Goal: Transaction & Acquisition: Book appointment/travel/reservation

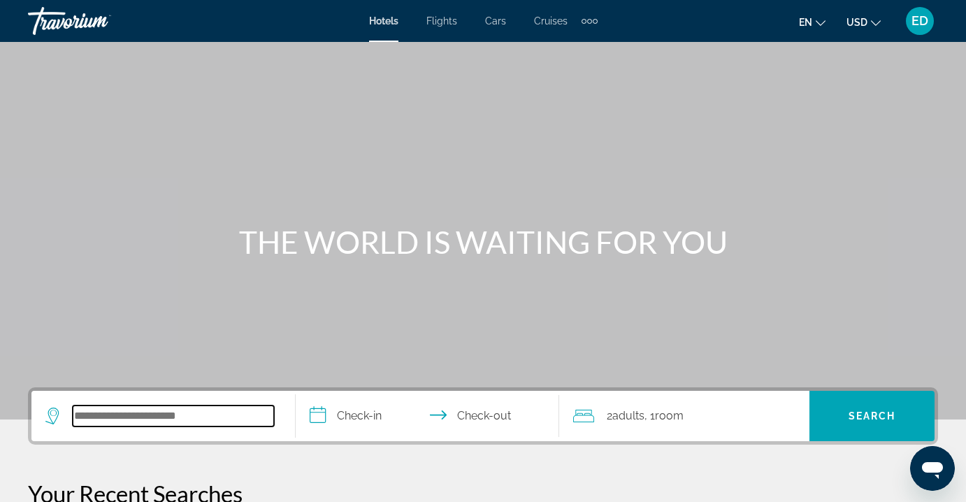
click at [143, 421] on input "Search hotel destination" at bounding box center [173, 415] width 201 height 21
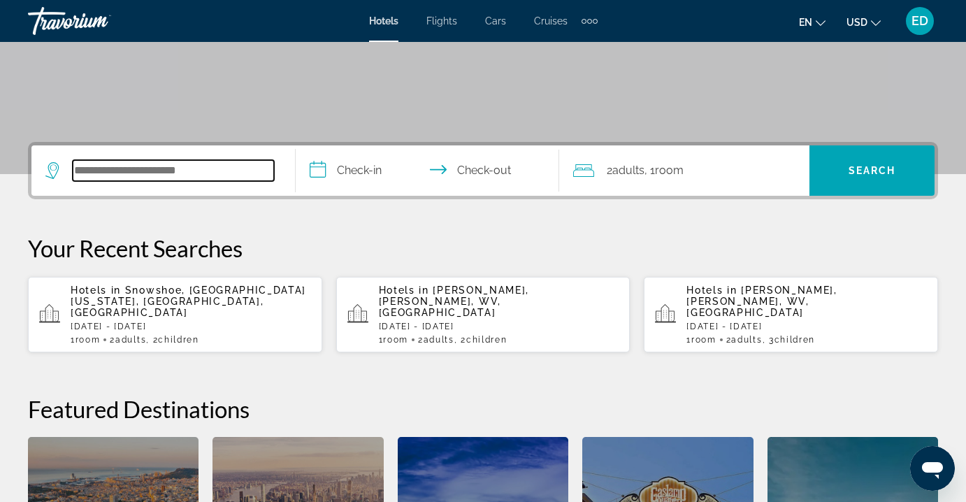
scroll to position [342, 0]
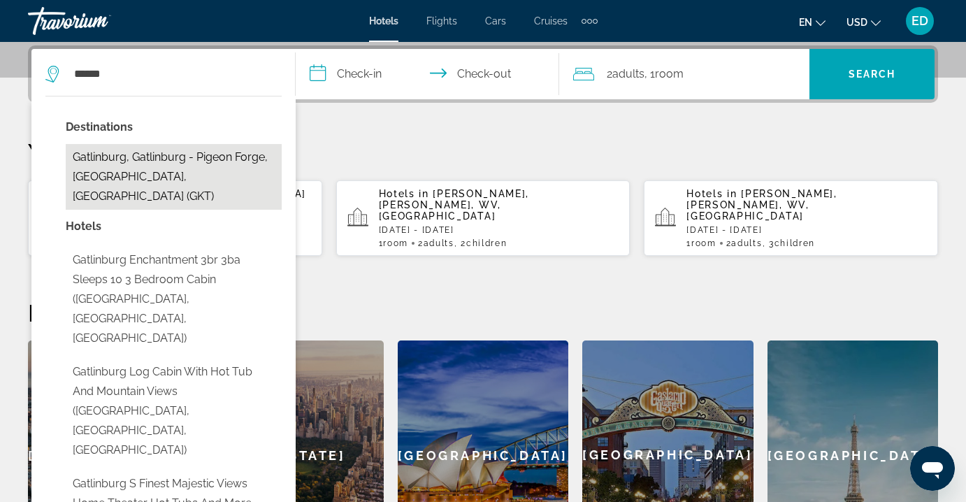
click at [172, 169] on button "Gatlinburg, Gatlinburg - Pigeon Forge, [GEOGRAPHIC_DATA], [GEOGRAPHIC_DATA] (GK…" at bounding box center [174, 177] width 216 height 66
type input "**********"
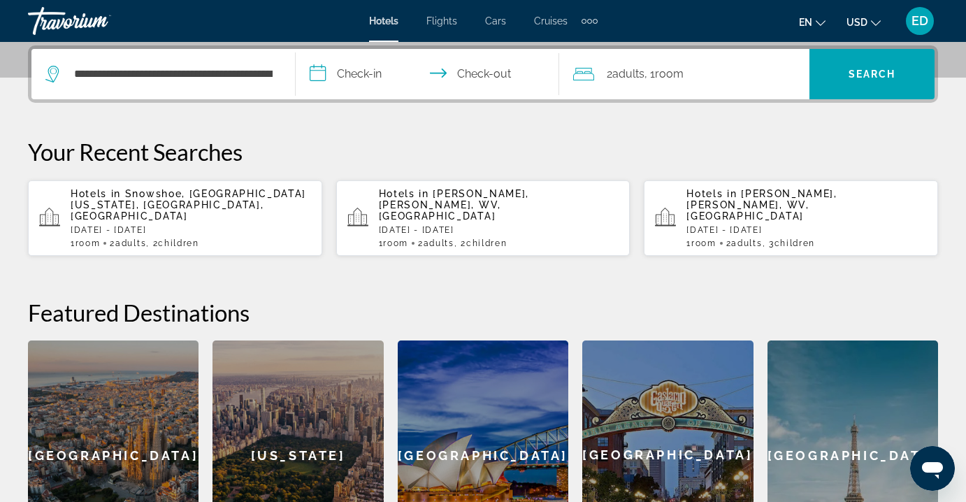
click at [365, 74] on input "**********" at bounding box center [431, 76] width 270 height 55
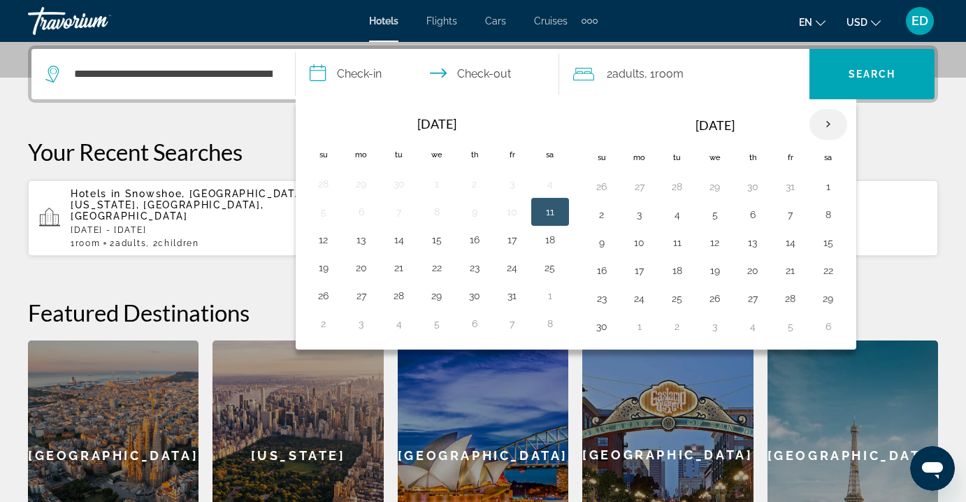
click at [832, 120] on th "Next month" at bounding box center [828, 124] width 38 height 31
click at [832, 119] on th "Next month" at bounding box center [828, 124] width 38 height 31
click at [328, 117] on th "Previous month" at bounding box center [324, 124] width 38 height 31
click at [506, 269] on button "26" at bounding box center [512, 271] width 22 height 20
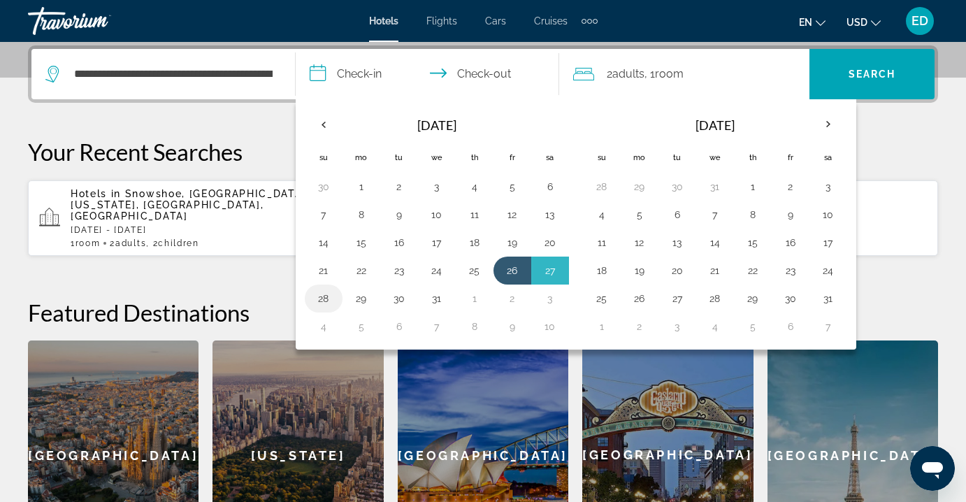
click at [329, 299] on button "28" at bounding box center [323, 299] width 22 height 20
type input "**********"
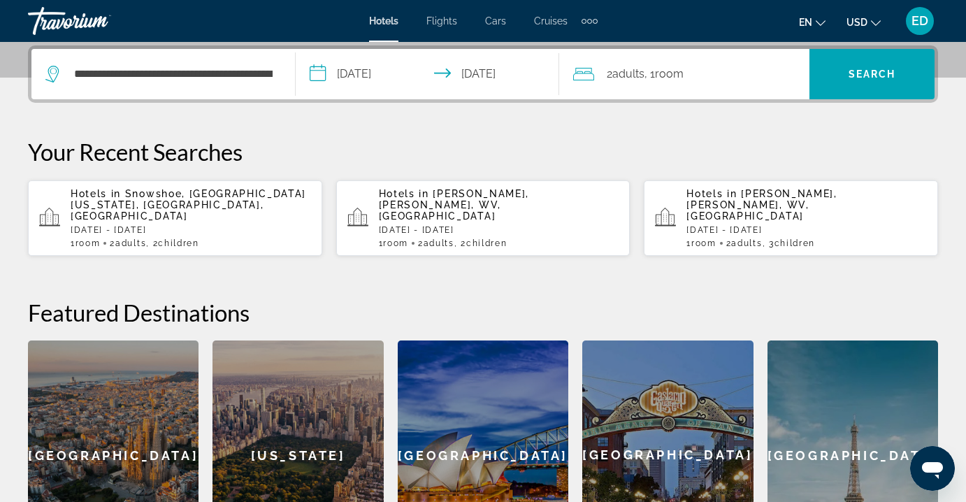
click at [665, 75] on span "Room" at bounding box center [669, 73] width 29 height 13
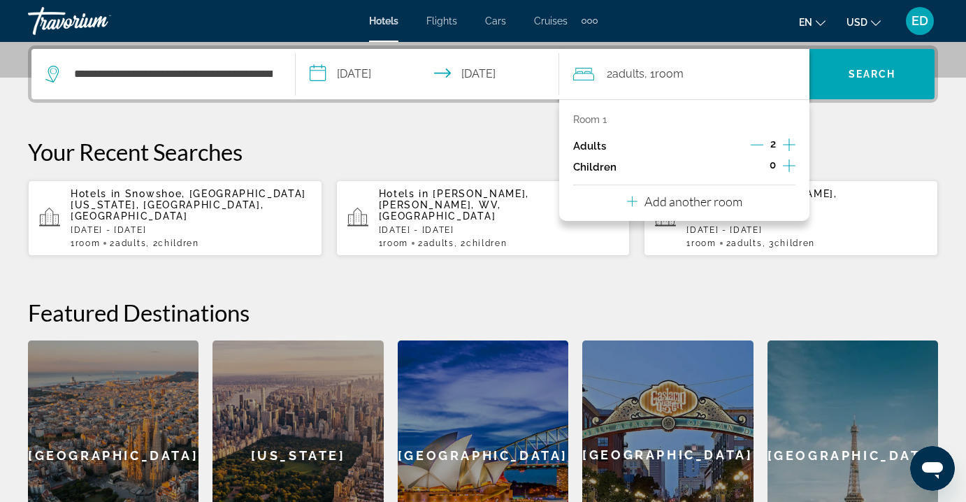
click at [791, 166] on icon "Increment children" at bounding box center [789, 165] width 13 height 17
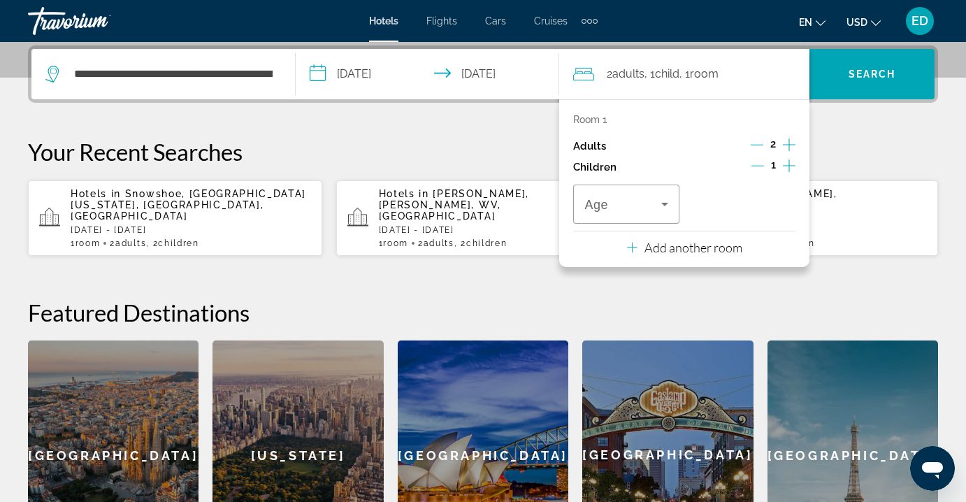
click at [790, 166] on icon "Increment children" at bounding box center [789, 165] width 13 height 17
click at [660, 202] on icon "Travelers: 2 adults, 2 children" at bounding box center [664, 204] width 17 height 17
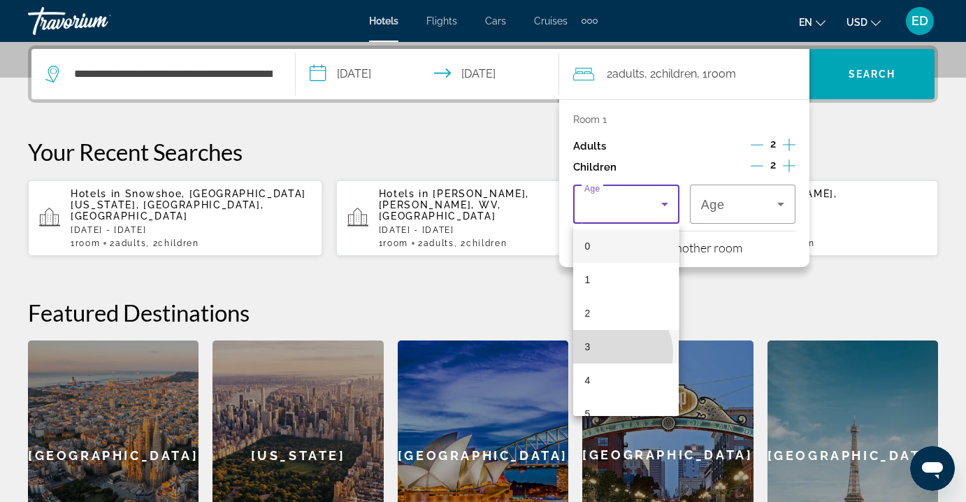
click at [612, 352] on mat-option "3" at bounding box center [626, 347] width 106 height 34
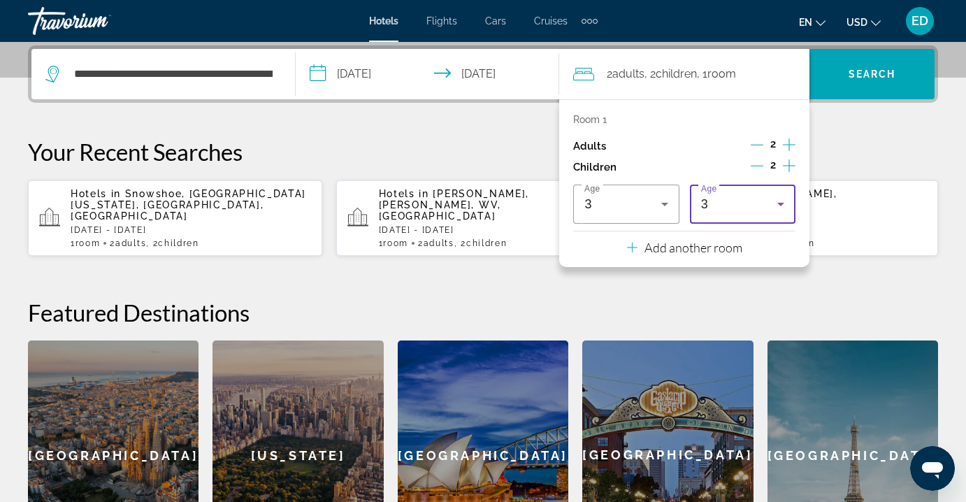
click at [741, 199] on div "3" at bounding box center [739, 204] width 76 height 17
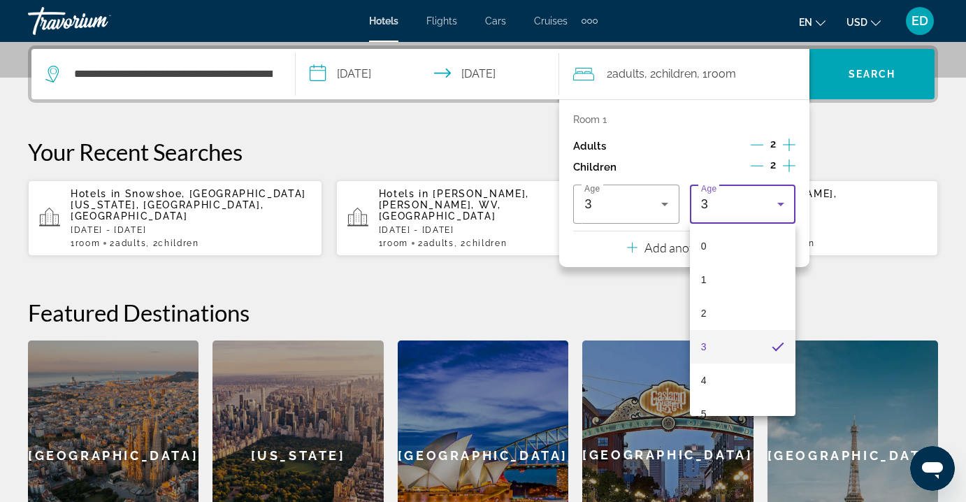
click at [840, 72] on div at bounding box center [483, 251] width 966 height 502
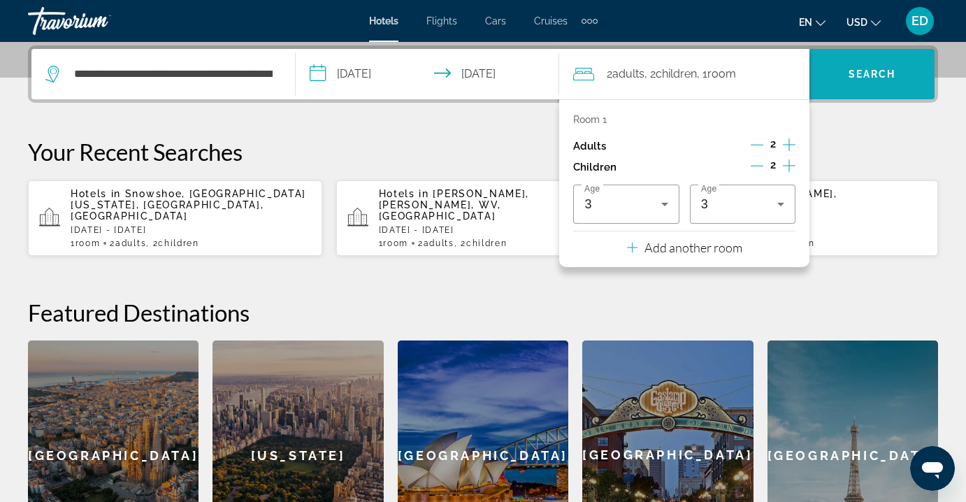
click at [849, 71] on span "Search" at bounding box center [873, 74] width 48 height 11
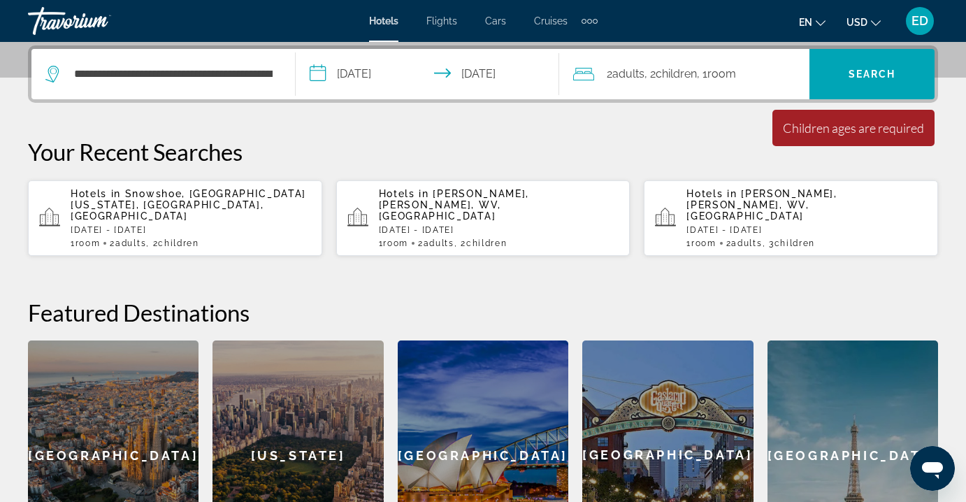
click at [736, 80] on span ", 1 Room rooms" at bounding box center [716, 74] width 39 height 20
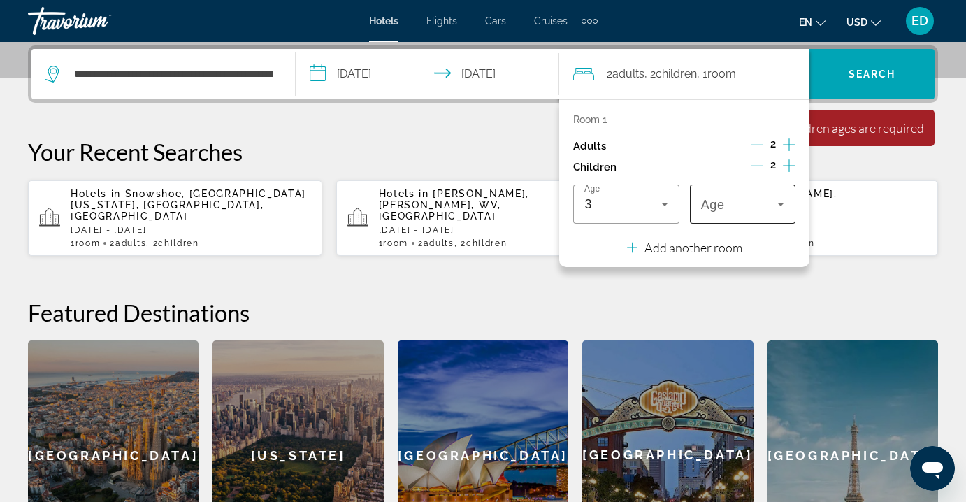
click at [770, 208] on span "Travelers: 2 adults, 2 children" at bounding box center [739, 204] width 76 height 17
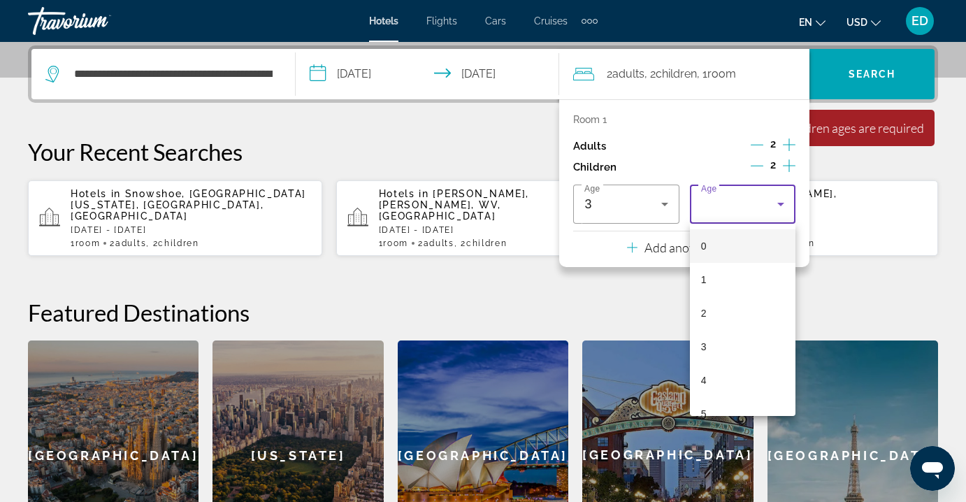
click at [739, 393] on mat-option "4" at bounding box center [743, 380] width 106 height 34
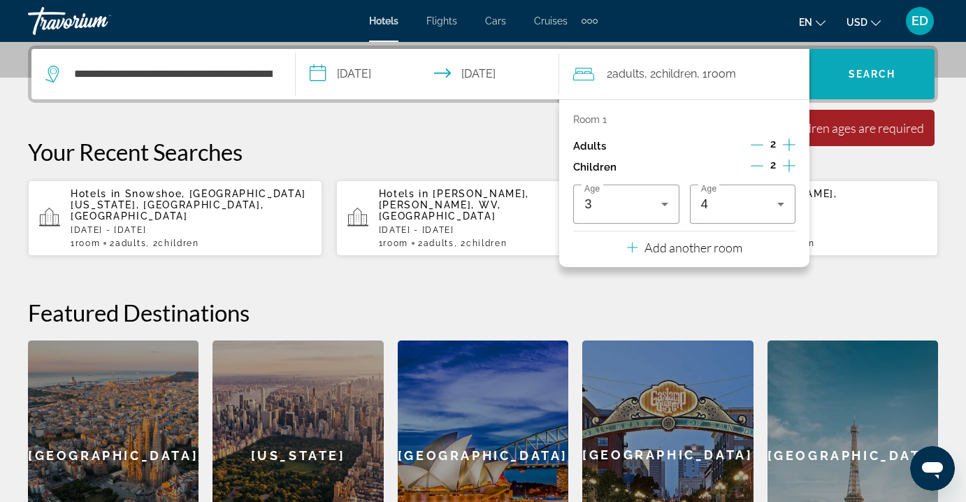
click at [886, 87] on span "Search" at bounding box center [871, 74] width 125 height 34
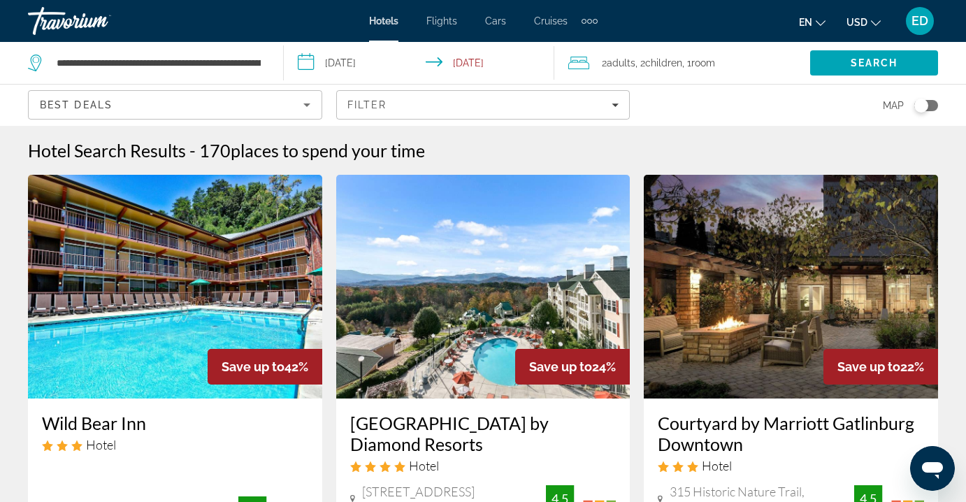
click at [329, 322] on app-hotels-search-item "Save up to 24% [GEOGRAPHIC_DATA] by Diamond Resorts Hotel [STREET_ADDRESS][GEOG…" at bounding box center [483, 435] width 308 height 521
click at [194, 280] on img "Main content" at bounding box center [175, 287] width 294 height 224
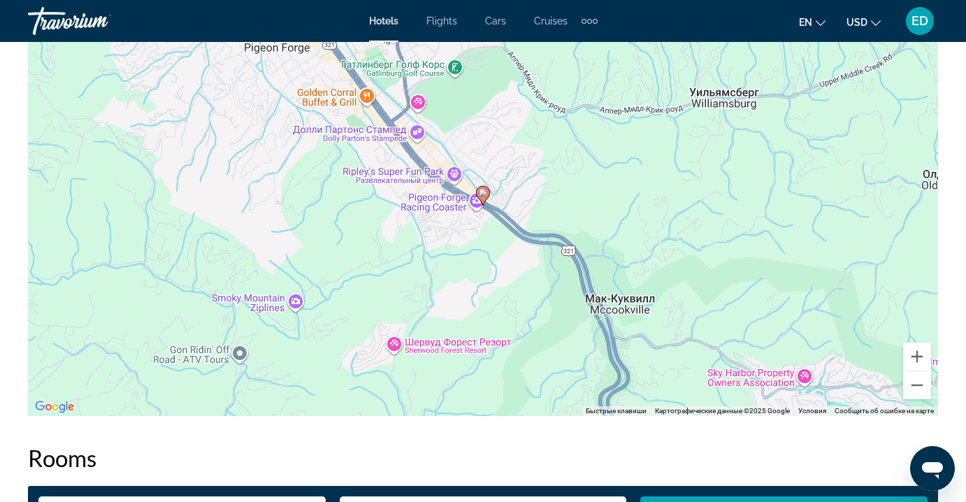
scroll to position [1542, 0]
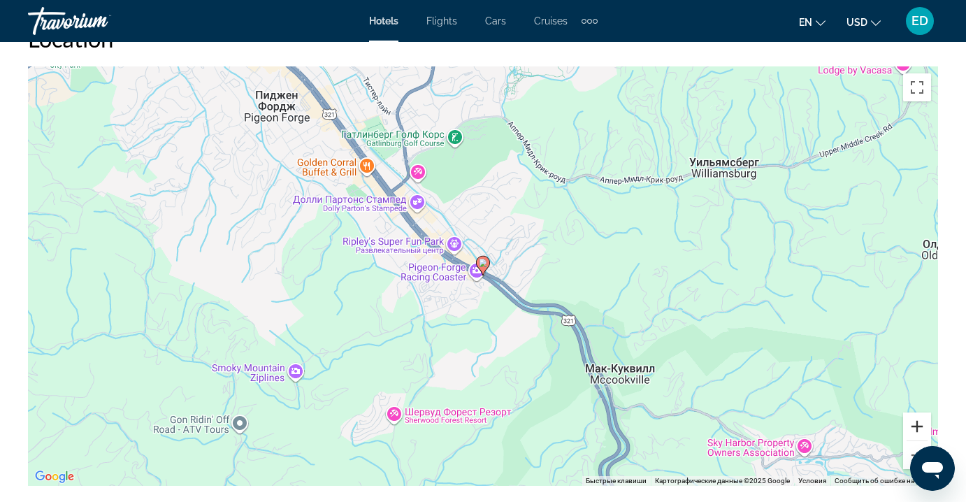
click at [923, 429] on button "Увеличить" at bounding box center [917, 426] width 28 height 28
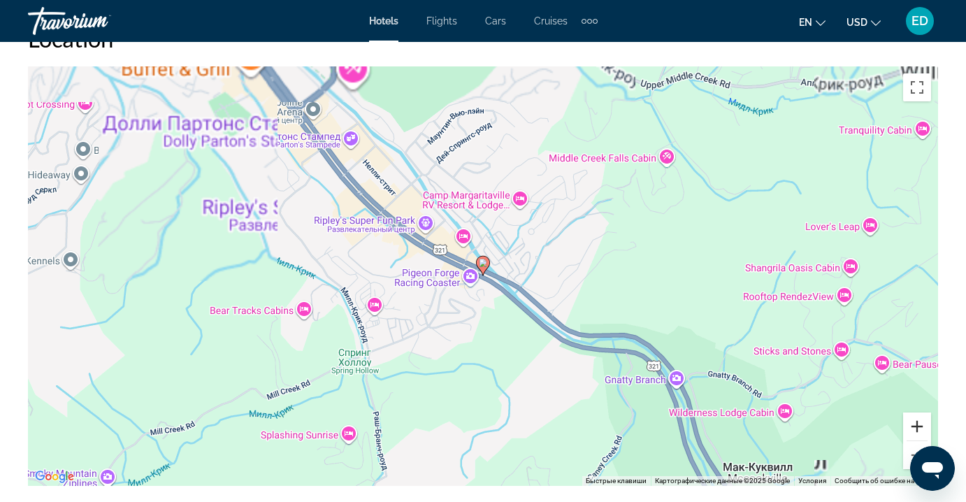
click at [921, 428] on button "Увеличить" at bounding box center [917, 426] width 28 height 28
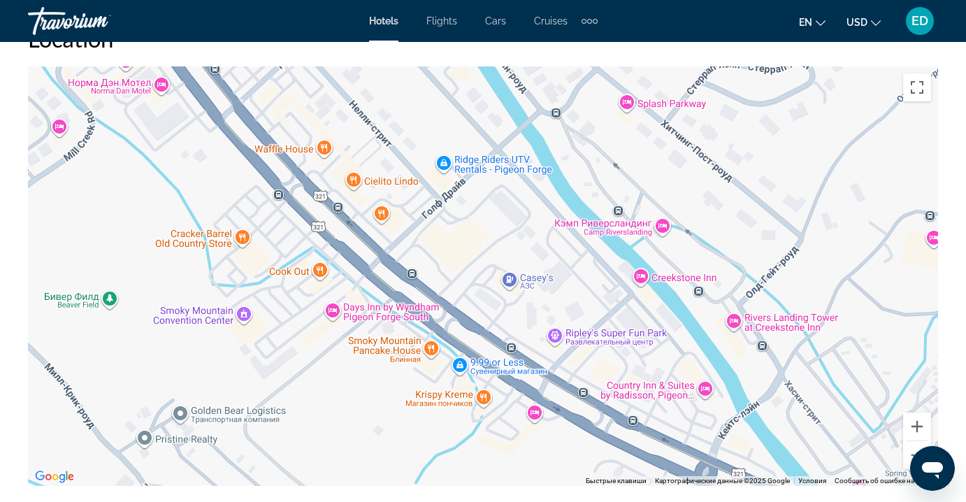
drag, startPoint x: 391, startPoint y: 261, endPoint x: 703, endPoint y: 363, distance: 328.7
click at [702, 409] on div "Чтобы активировать перетаскивание с помощью клавиатуры, нажмите Alt + Ввод. Пос…" at bounding box center [483, 275] width 910 height 419
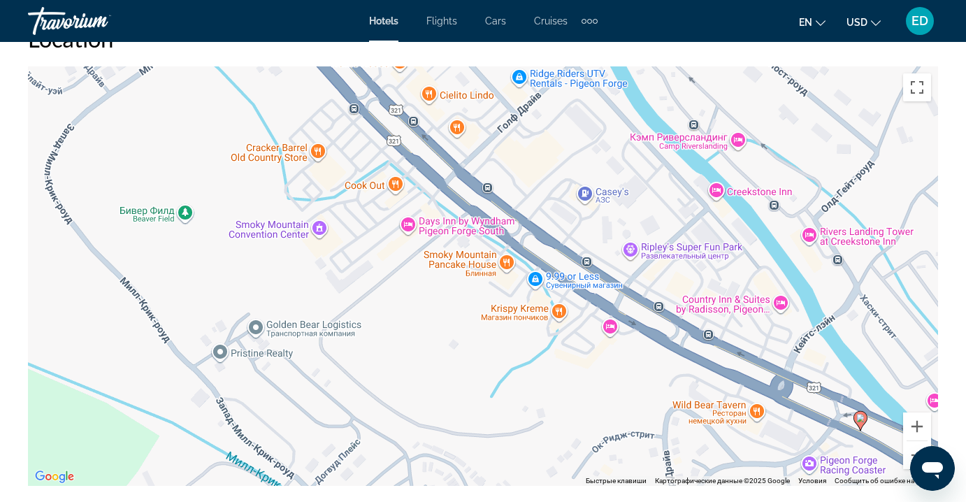
drag, startPoint x: 719, startPoint y: 412, endPoint x: 762, endPoint y: 516, distance: 112.5
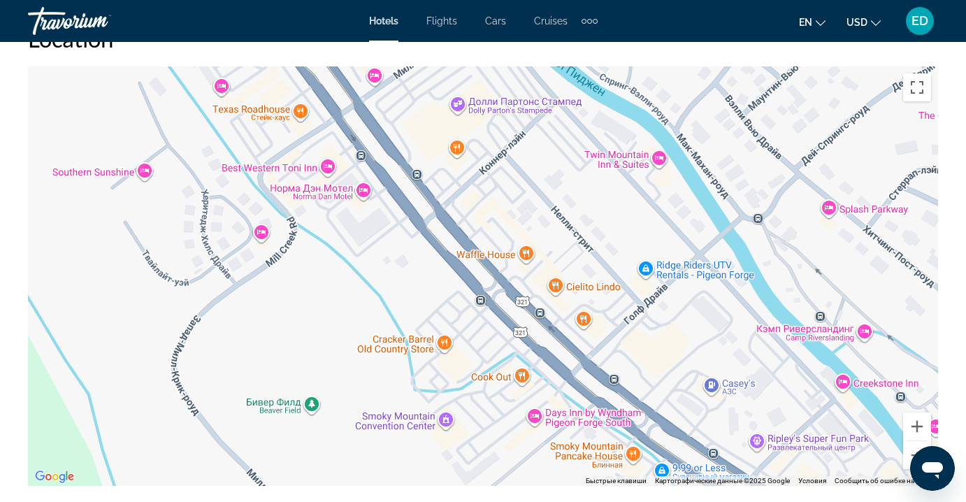
drag, startPoint x: 683, startPoint y: 166, endPoint x: 807, endPoint y: 361, distance: 231.0
click at [808, 361] on div "Чтобы активировать перетаскивание с помощью клавиатуры, нажмите Alt + Ввод. Пос…" at bounding box center [483, 275] width 910 height 419
click at [329, 168] on div "Чтобы активировать перетаскивание с помощью клавиатуры, нажмите Alt + Ввод. Пос…" at bounding box center [483, 275] width 910 height 419
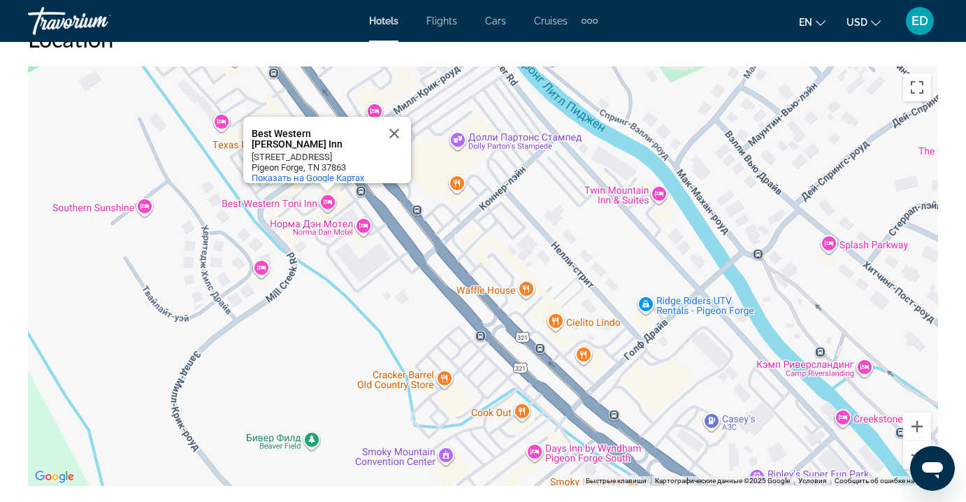
drag, startPoint x: 394, startPoint y: 122, endPoint x: 415, endPoint y: 136, distance: 25.2
click at [394, 122] on button "Закрыть" at bounding box center [394, 134] width 34 height 34
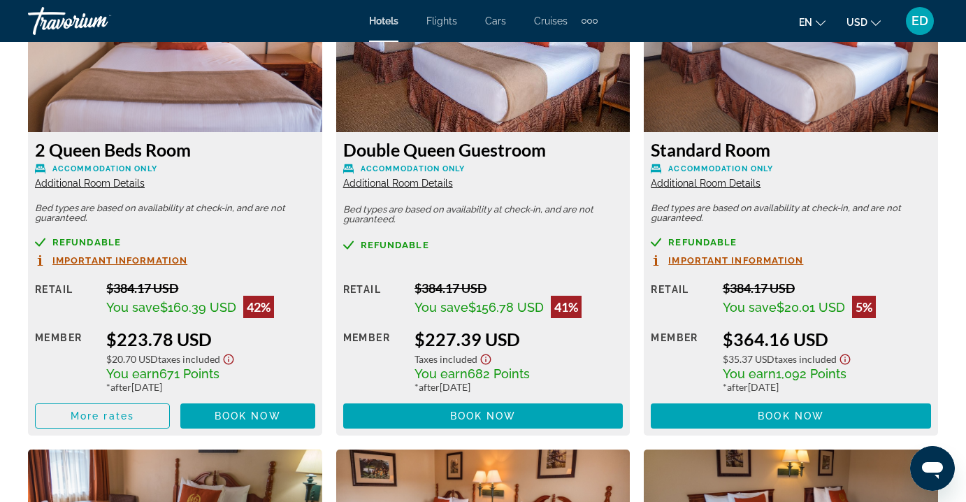
scroll to position [2231, 0]
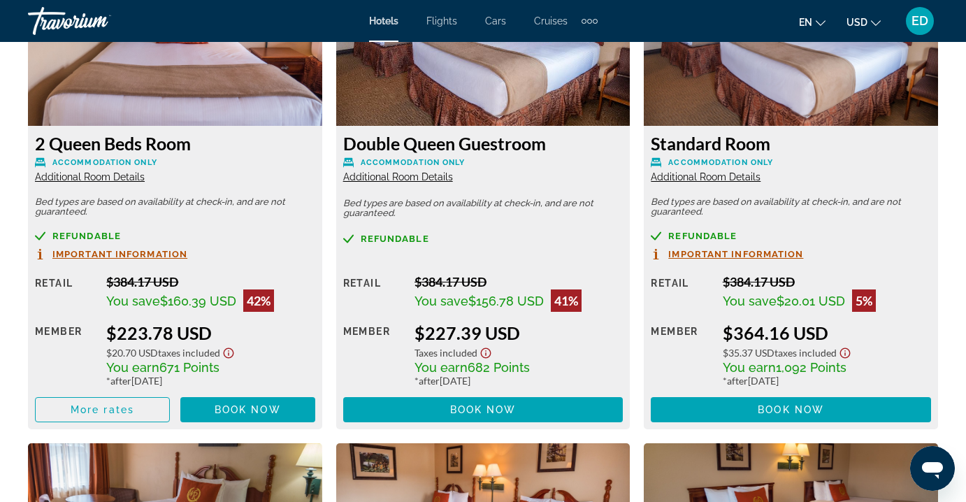
click at [85, 178] on span "Additional Room Details" at bounding box center [90, 176] width 110 height 11
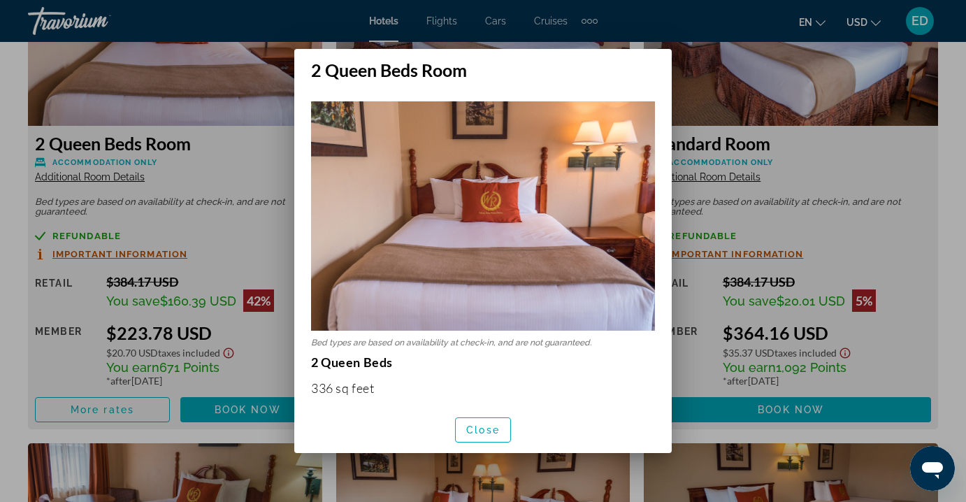
scroll to position [0, 0]
click at [476, 431] on span "Close" at bounding box center [483, 429] width 34 height 11
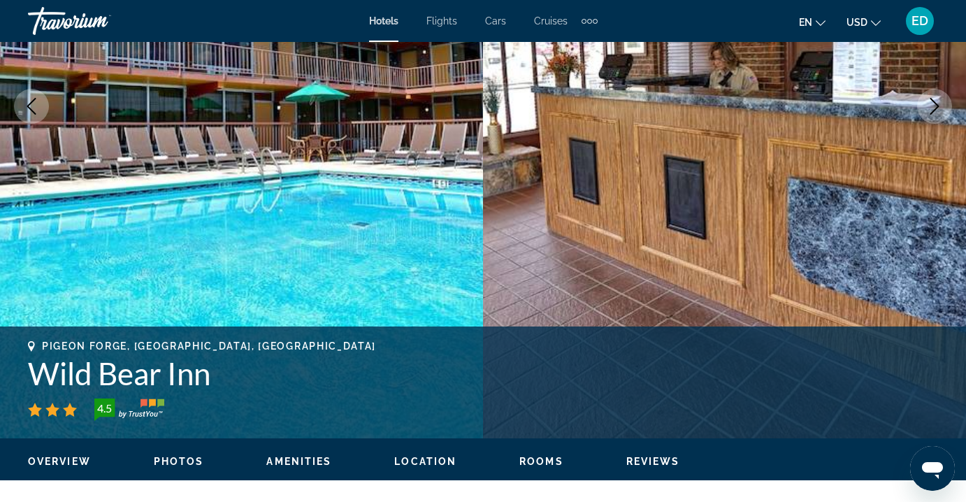
scroll to position [312, 0]
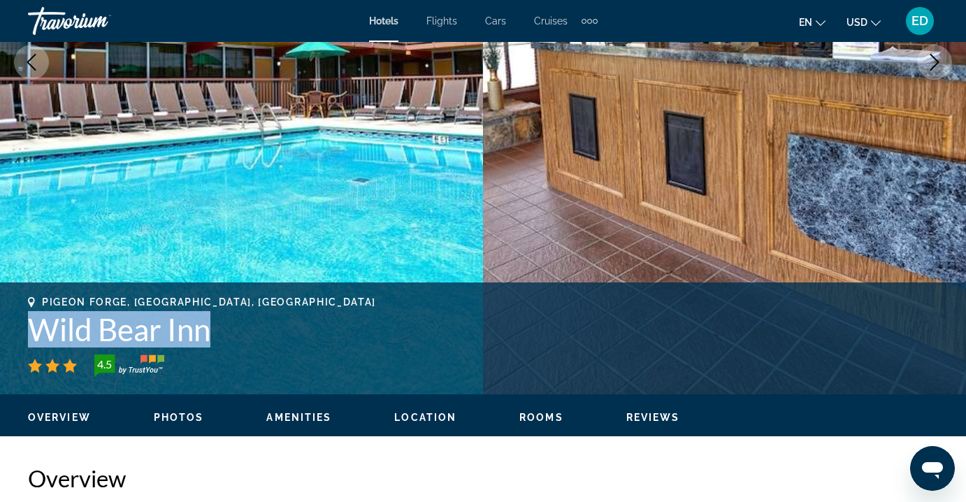
drag, startPoint x: 221, startPoint y: 334, endPoint x: 43, endPoint y: 308, distance: 179.5
click at [43, 308] on div "Pigeon Forge, [GEOGRAPHIC_DATA], [GEOGRAPHIC_DATA] Wild Bear Inn 4.5" at bounding box center [483, 336] width 910 height 80
copy h1 "Wild Bear Inn"
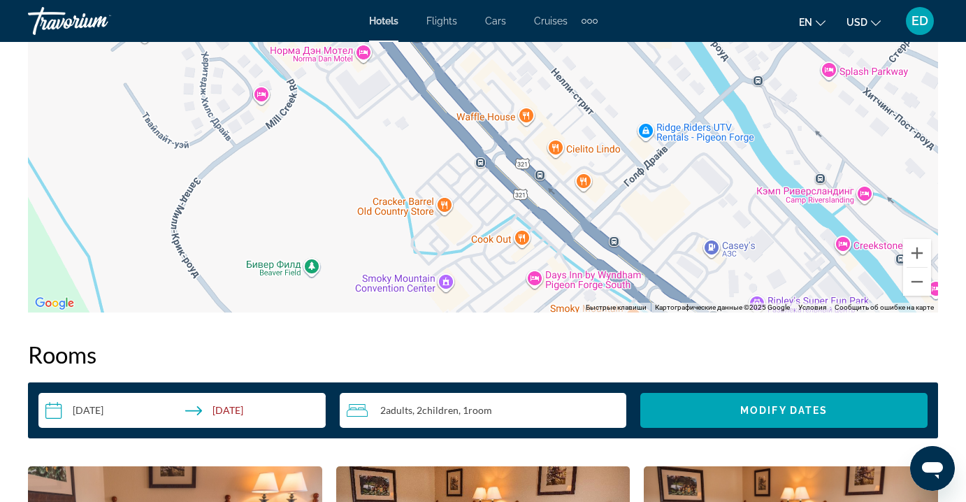
scroll to position [1697, 0]
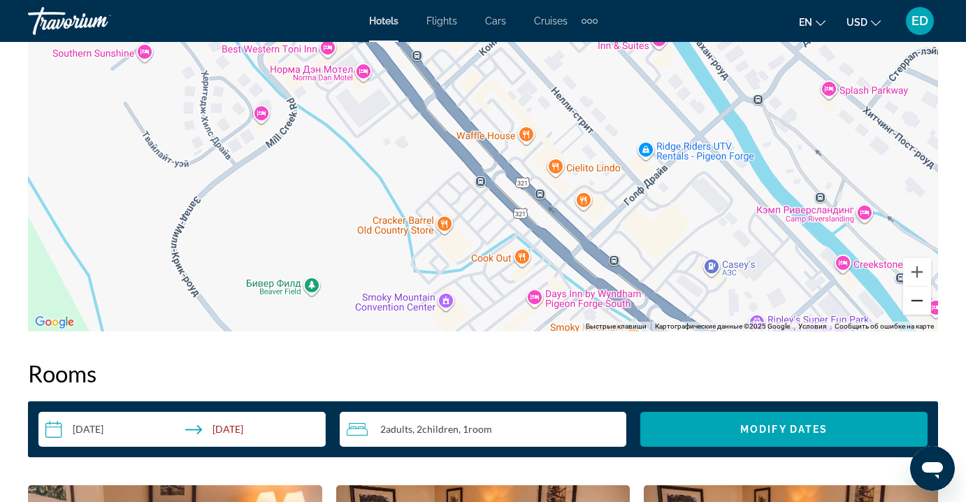
click at [924, 297] on button "Уменьшить" at bounding box center [917, 301] width 28 height 28
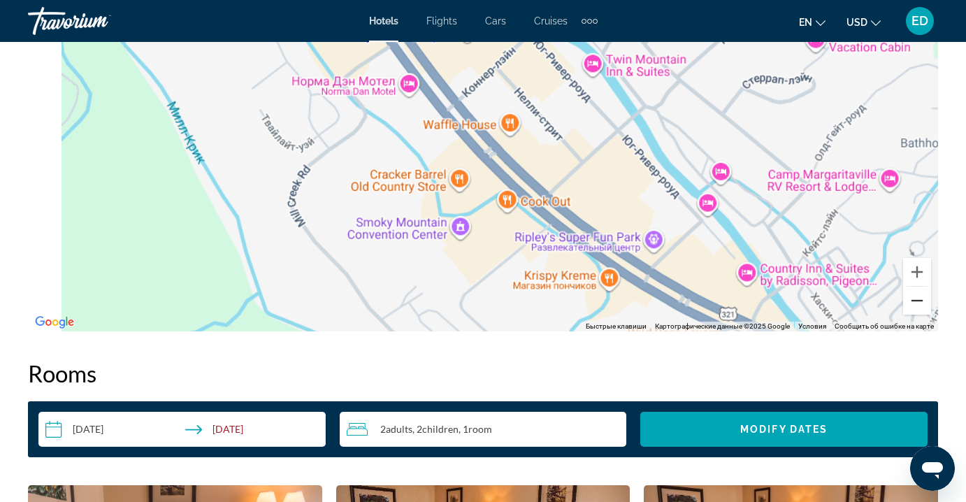
click at [924, 297] on button "Уменьшить" at bounding box center [917, 301] width 28 height 28
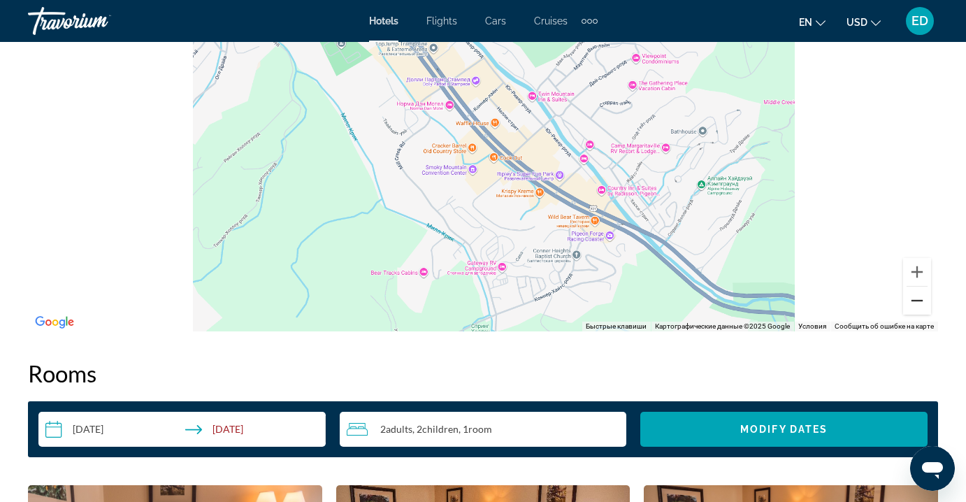
click at [924, 297] on button "Уменьшить" at bounding box center [917, 301] width 28 height 28
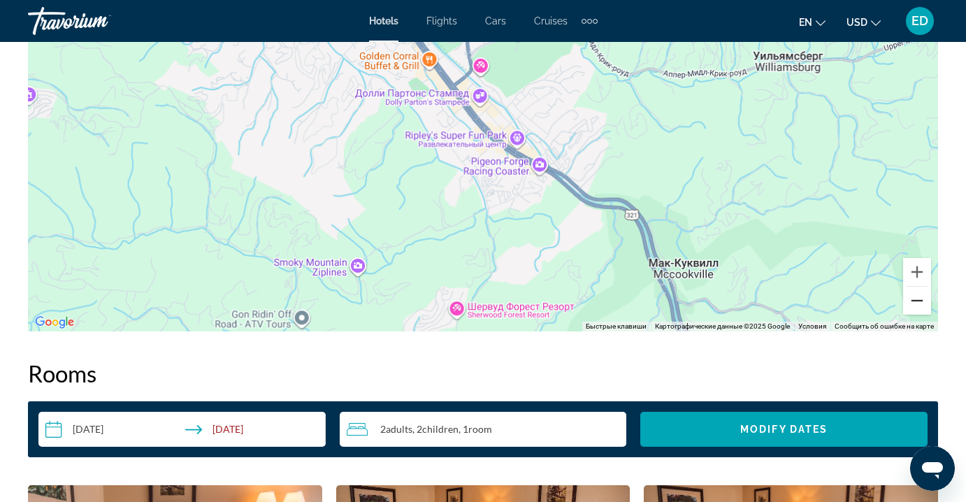
click at [924, 297] on button "Уменьшить" at bounding box center [917, 301] width 28 height 28
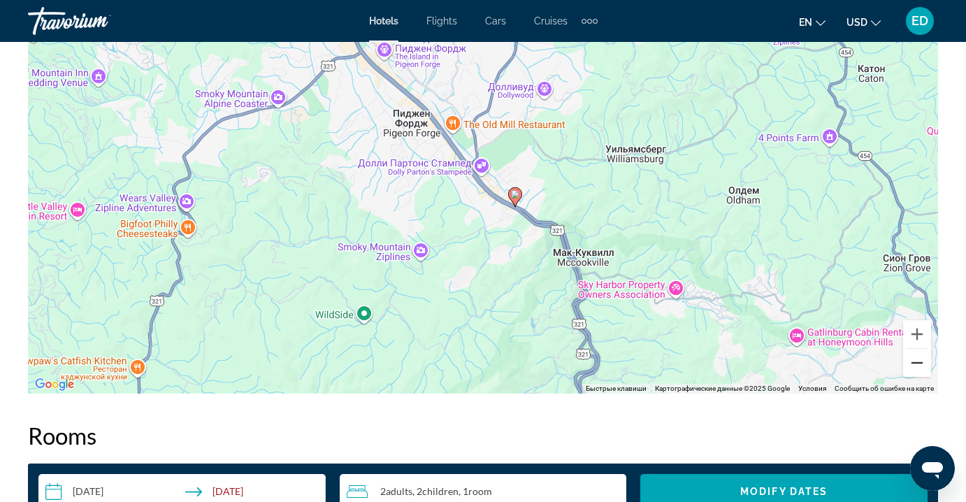
scroll to position [1672, 0]
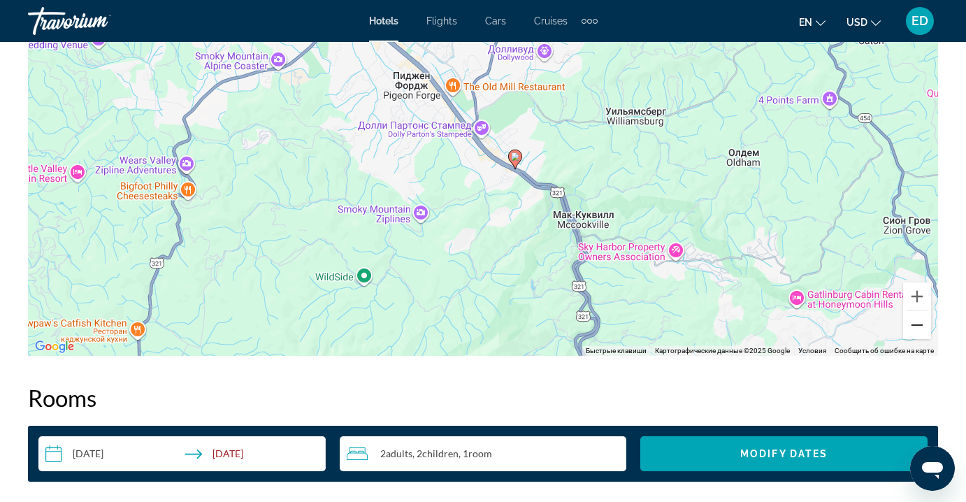
click at [920, 331] on button "Уменьшить" at bounding box center [917, 325] width 28 height 28
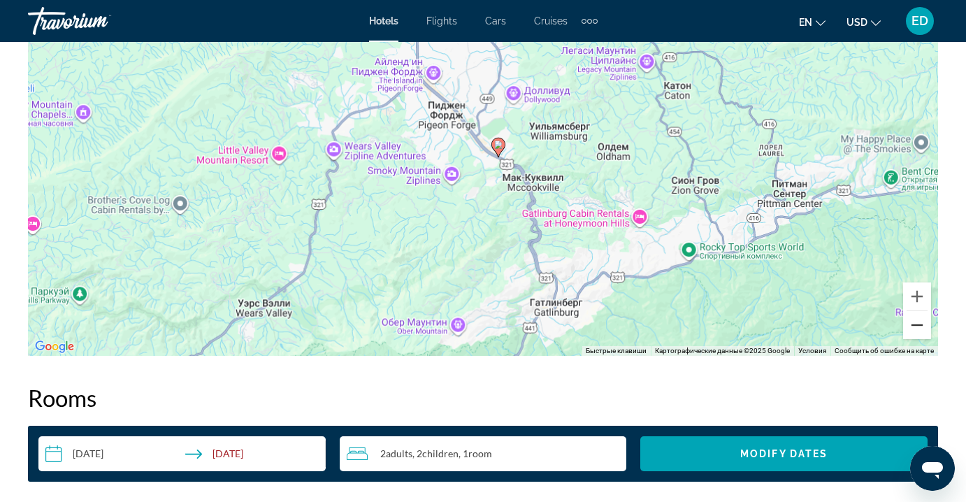
click at [920, 331] on button "Уменьшить" at bounding box center [917, 325] width 28 height 28
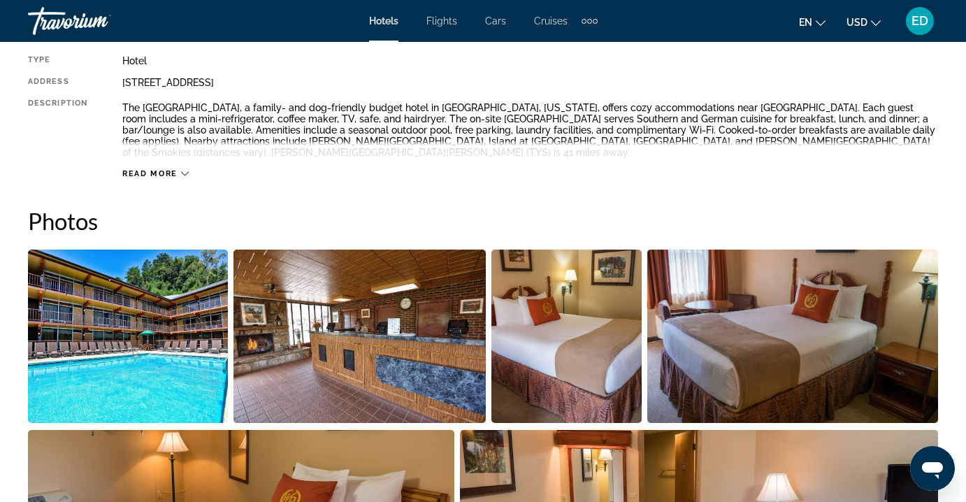
scroll to position [755, 0]
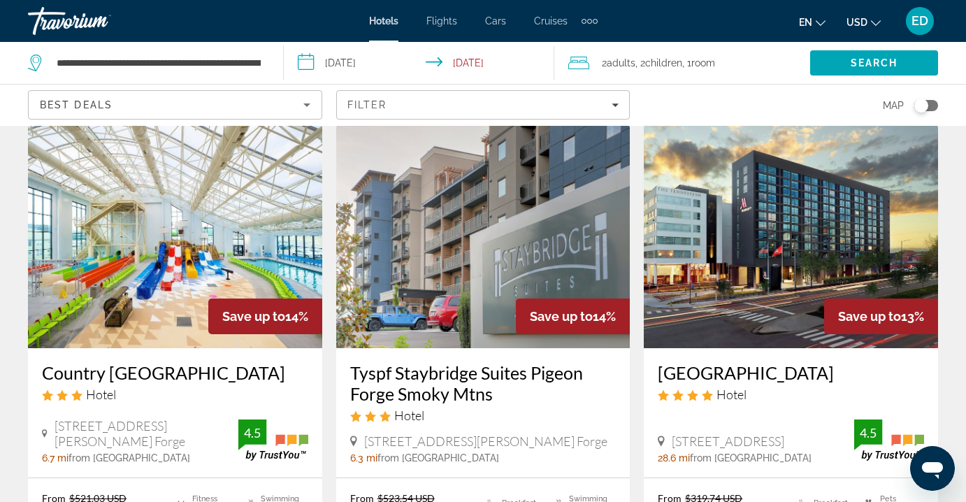
scroll to position [1204, 0]
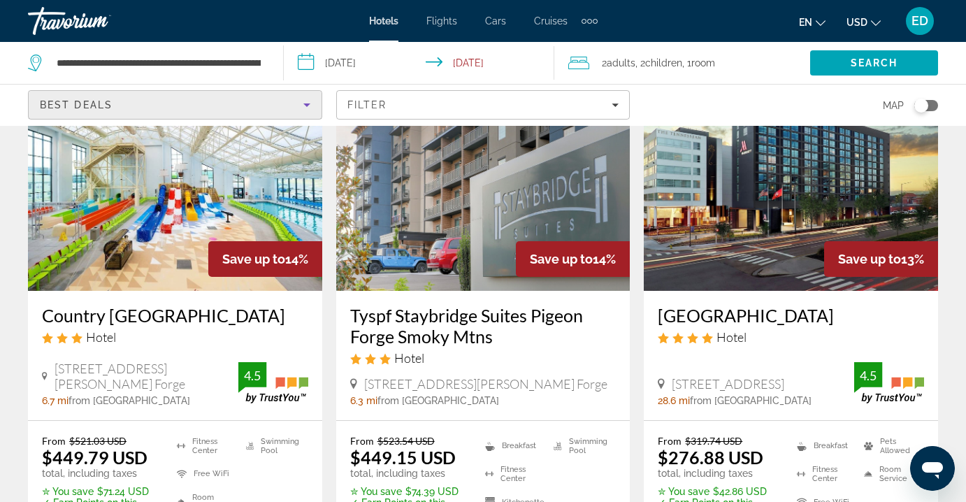
click at [263, 106] on div "Best Deals" at bounding box center [172, 104] width 264 height 17
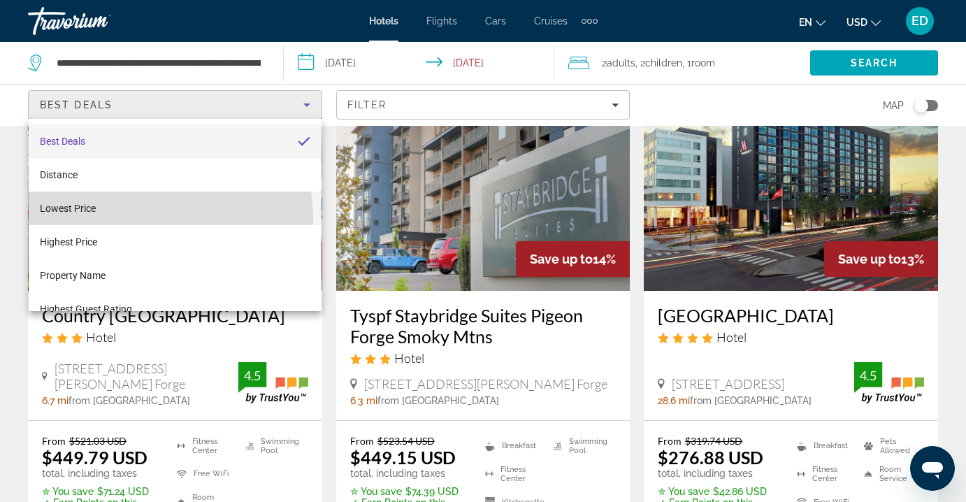
click at [129, 219] on mat-option "Lowest Price" at bounding box center [175, 209] width 293 height 34
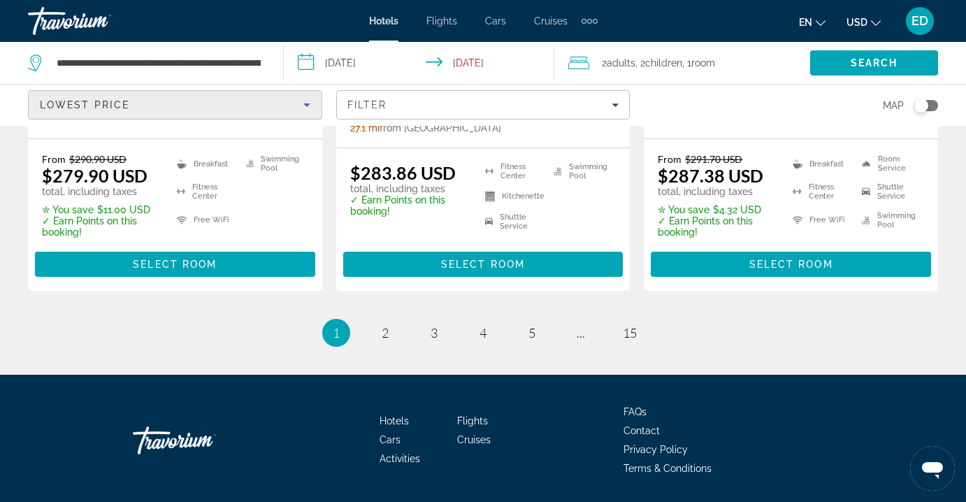
scroll to position [2049, 0]
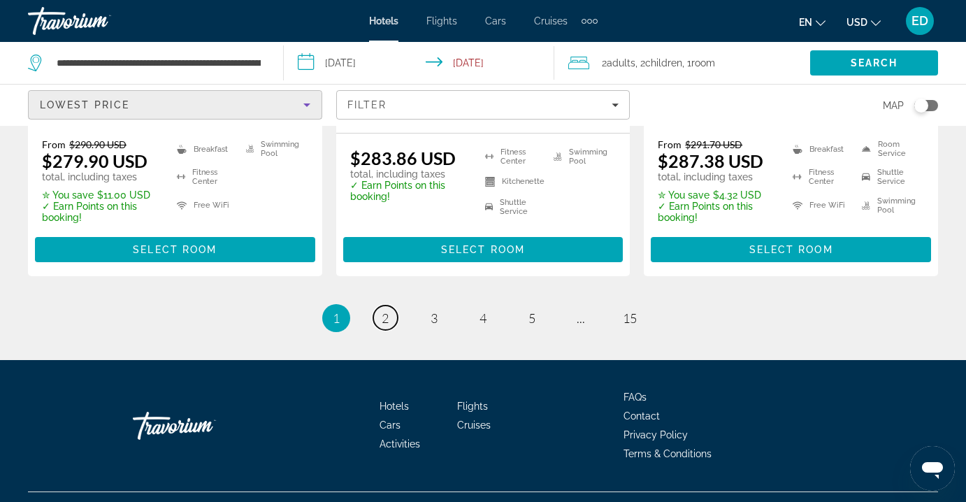
drag, startPoint x: 389, startPoint y: 288, endPoint x: 414, endPoint y: 277, distance: 26.9
click at [389, 305] on link "page 2" at bounding box center [385, 317] width 24 height 24
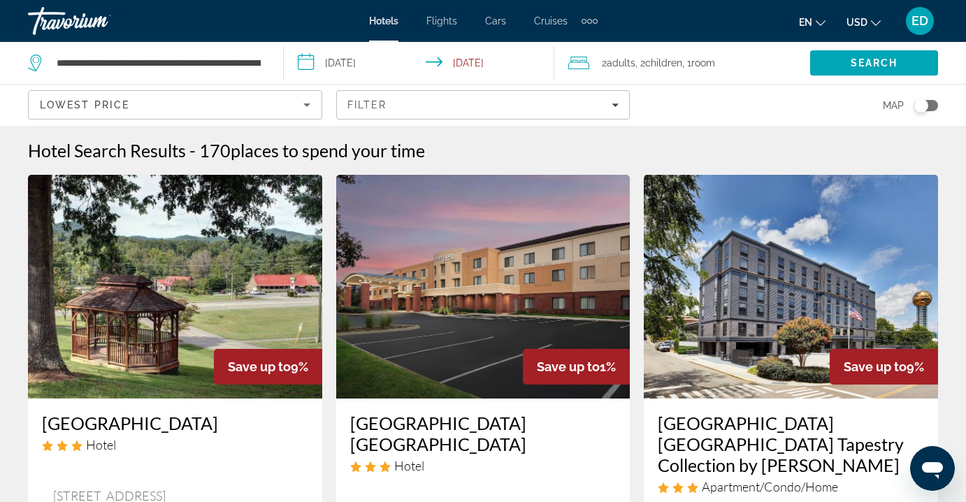
click at [629, 153] on div "Hotel Search Results - 170 places to spend your time" at bounding box center [483, 150] width 910 height 21
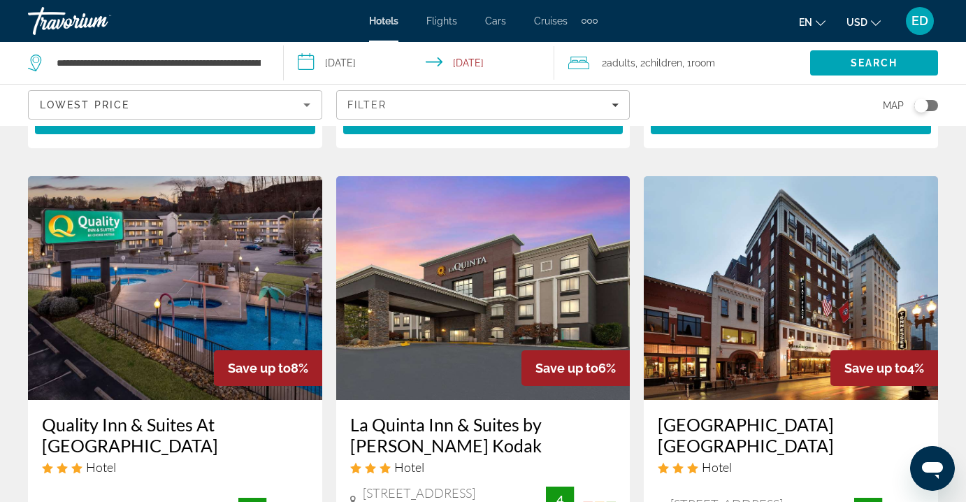
scroll to position [570, 0]
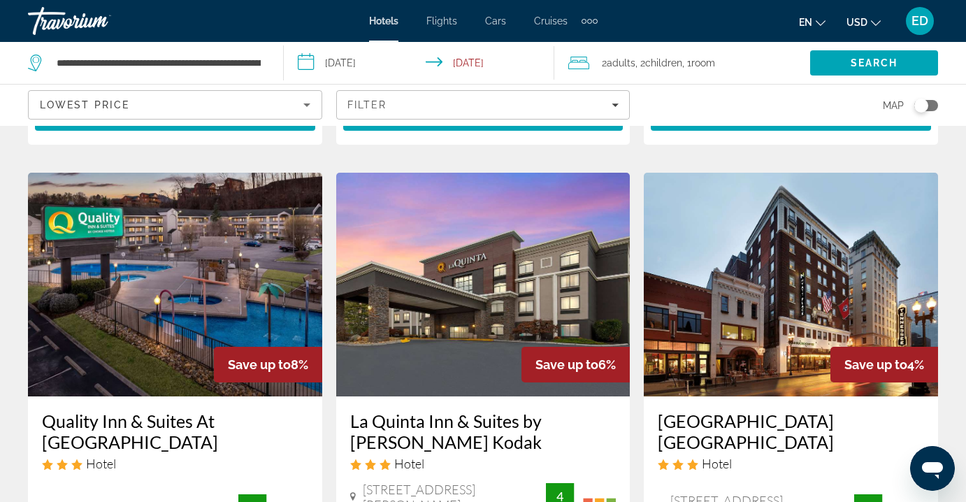
click at [203, 253] on img "Main content" at bounding box center [175, 285] width 294 height 224
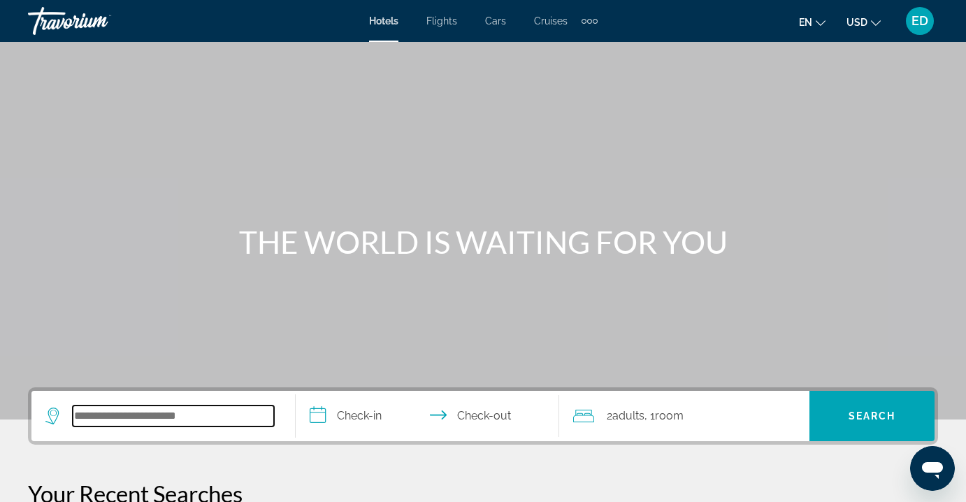
click at [115, 418] on input "Search hotel destination" at bounding box center [173, 415] width 201 height 21
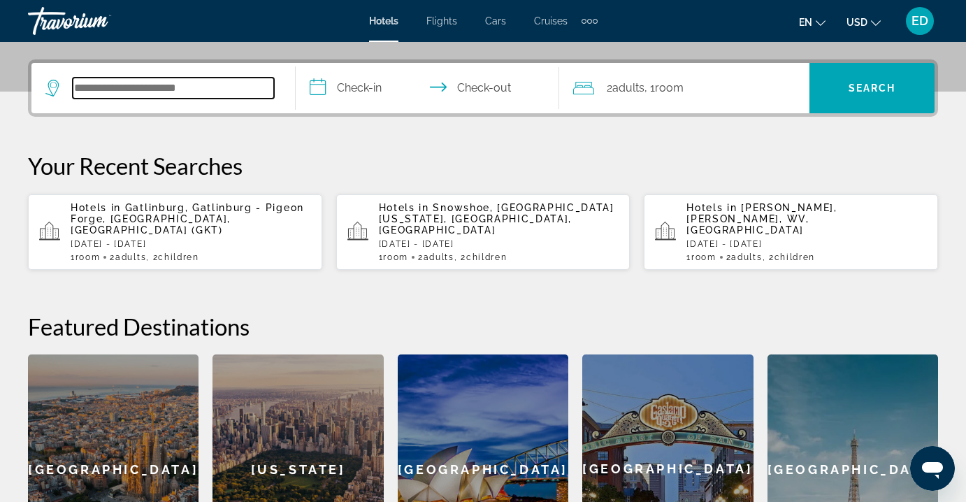
scroll to position [342, 0]
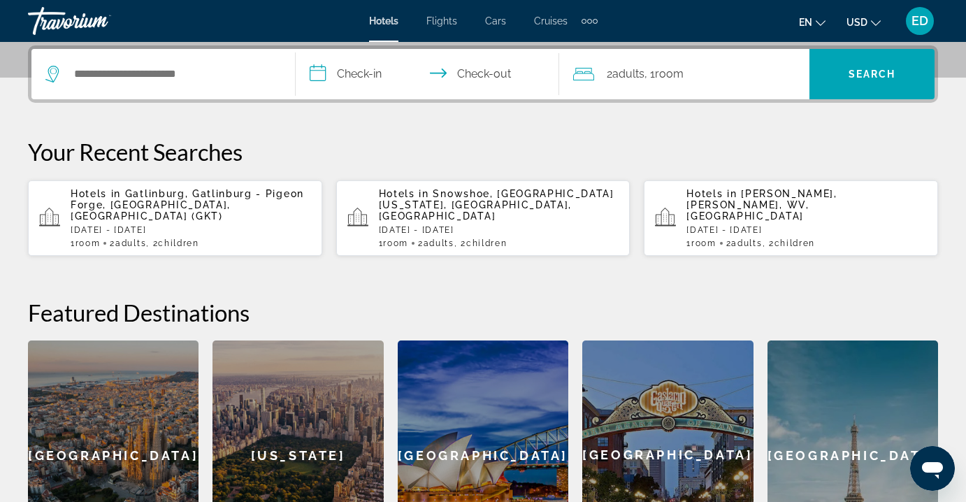
click at [176, 205] on span "Gatlinburg, Gatlinburg - Pigeon Forge, [GEOGRAPHIC_DATA], [GEOGRAPHIC_DATA] (GK…" at bounding box center [187, 205] width 233 height 34
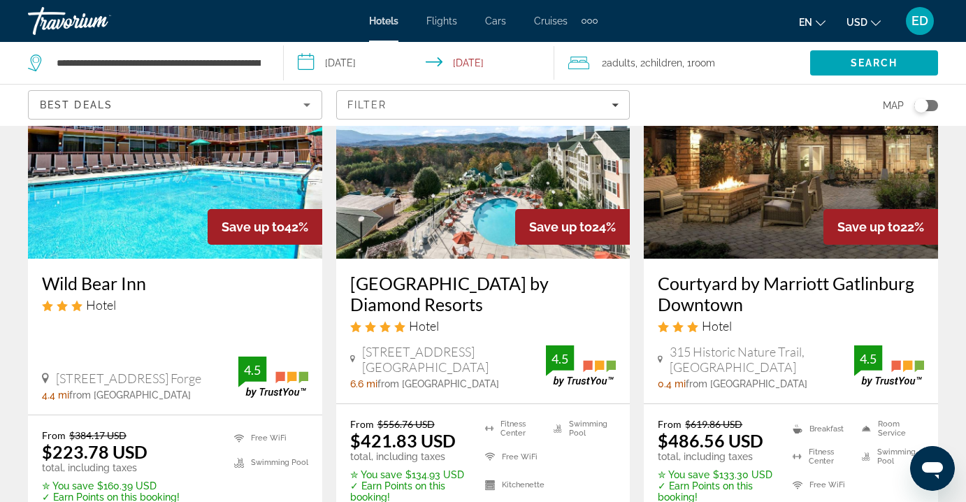
scroll to position [112, 0]
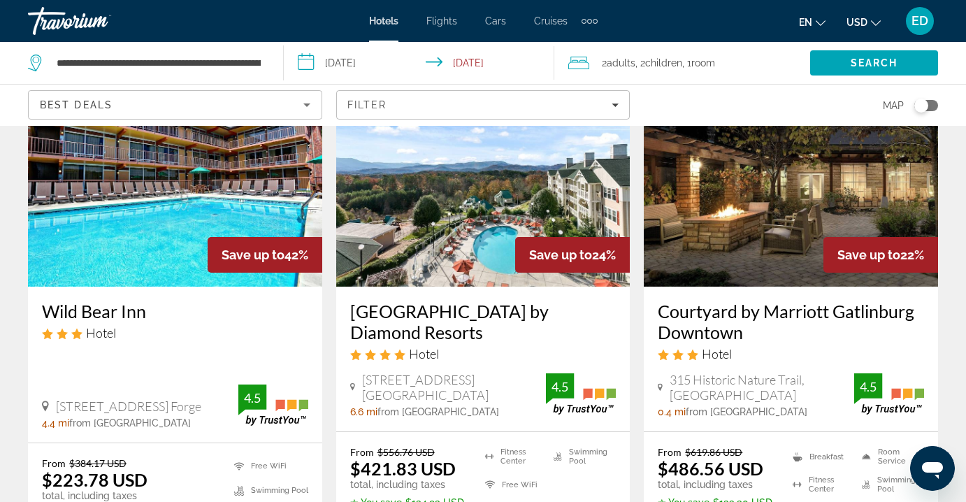
click at [488, 261] on img "Main content" at bounding box center [483, 175] width 294 height 224
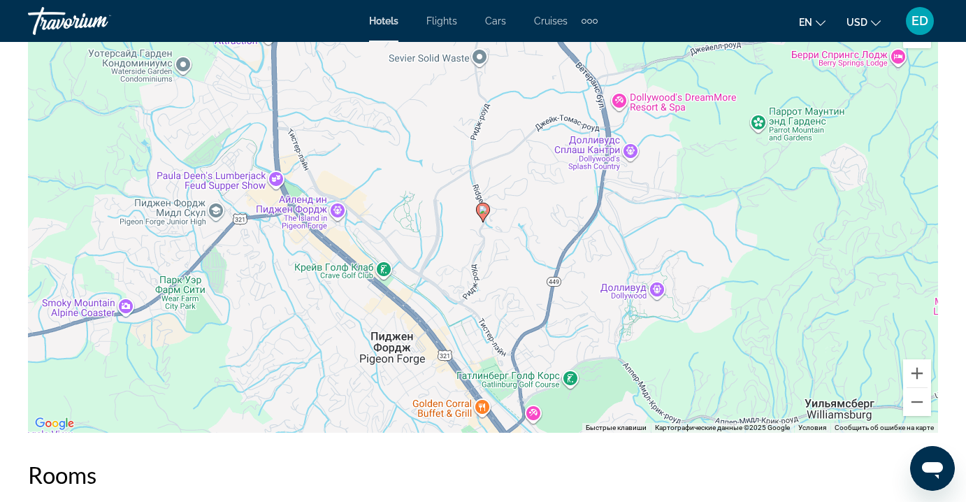
scroll to position [1594, 0]
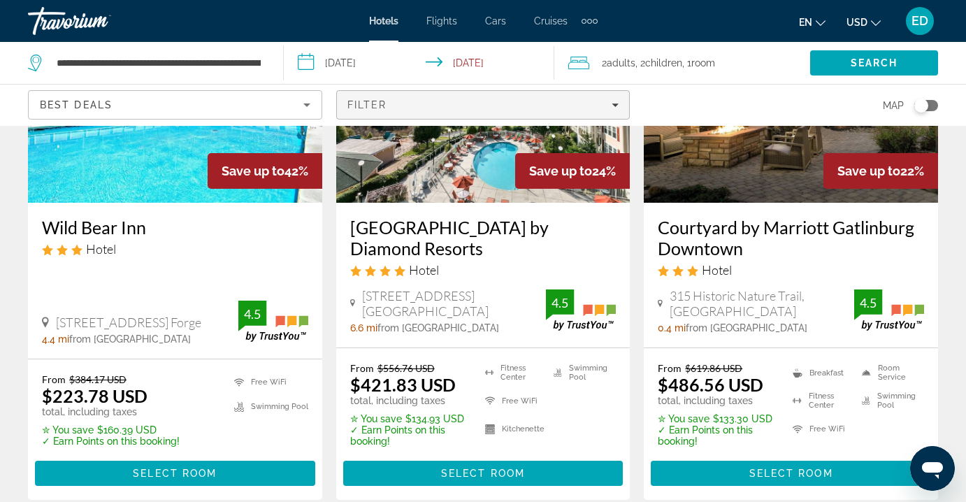
scroll to position [224, 0]
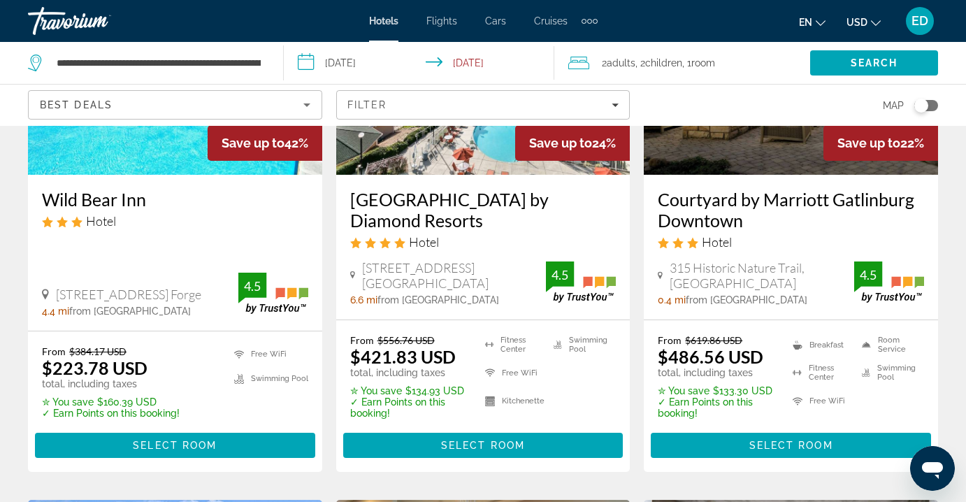
click at [732, 166] on img "Main content" at bounding box center [791, 63] width 294 height 224
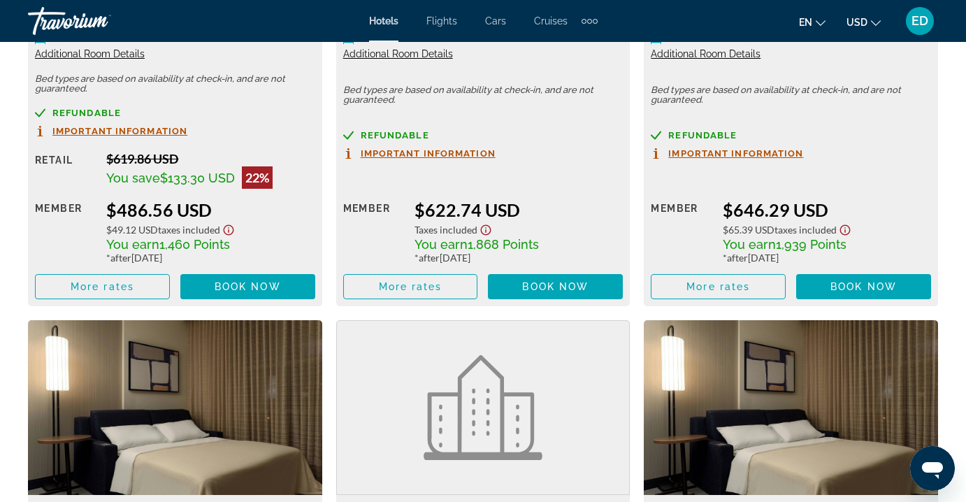
scroll to position [2377, 0]
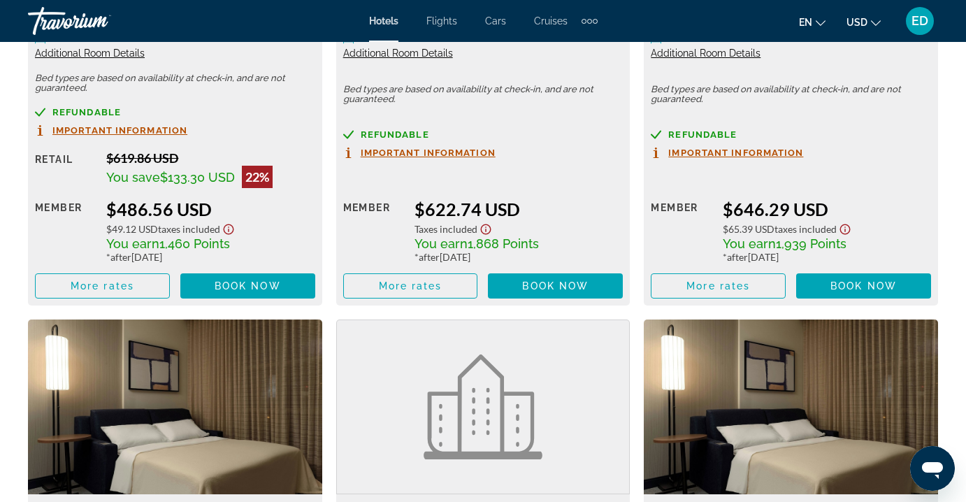
click at [73, 53] on span "Additional Room Details" at bounding box center [90, 53] width 110 height 11
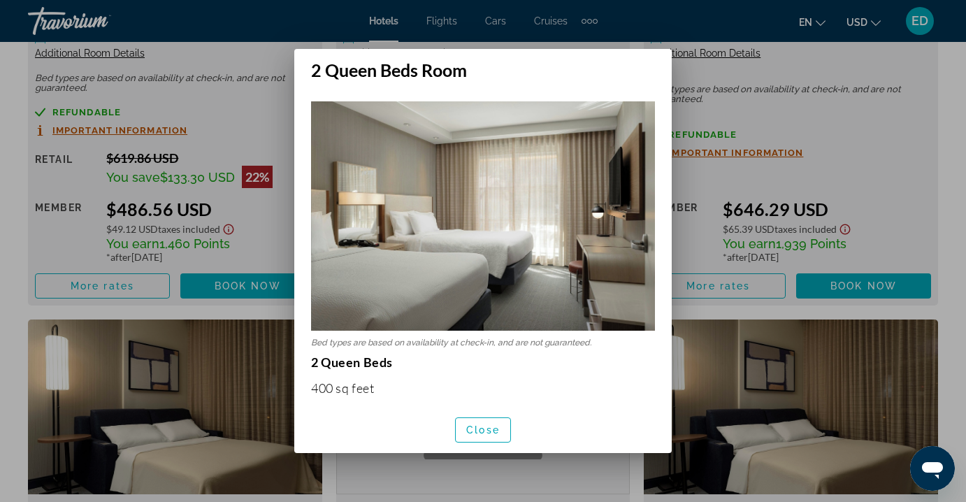
scroll to position [0, 0]
click at [470, 430] on span "Close" at bounding box center [483, 429] width 34 height 11
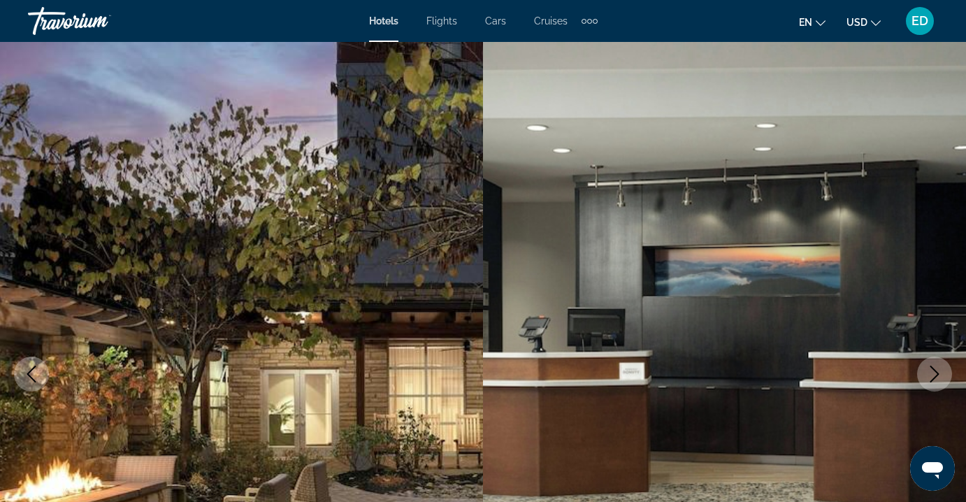
scroll to position [2377, 0]
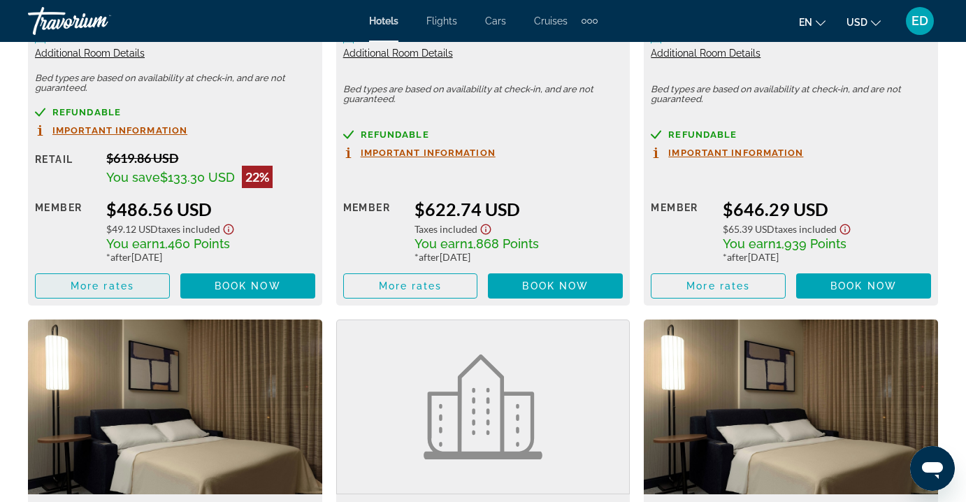
click at [121, 290] on span "More rates" at bounding box center [103, 285] width 64 height 11
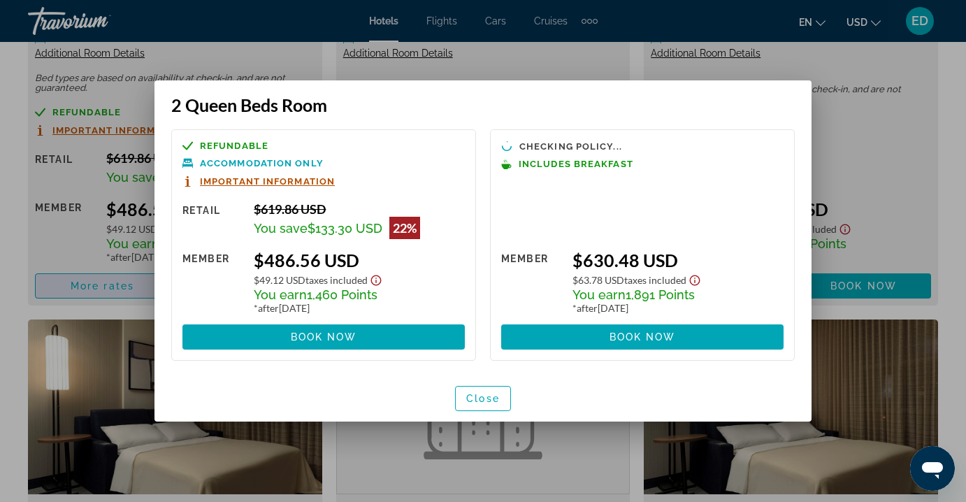
scroll to position [0, 0]
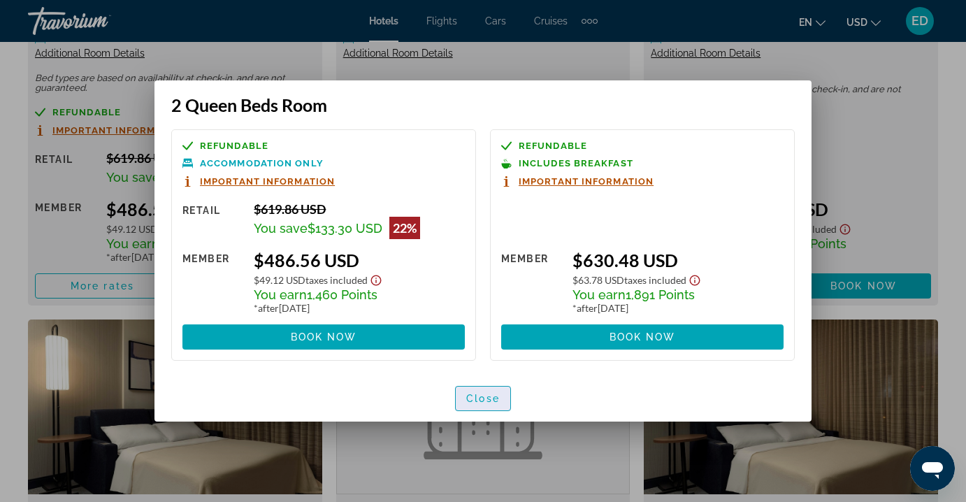
click at [468, 398] on span "Close" at bounding box center [483, 398] width 34 height 11
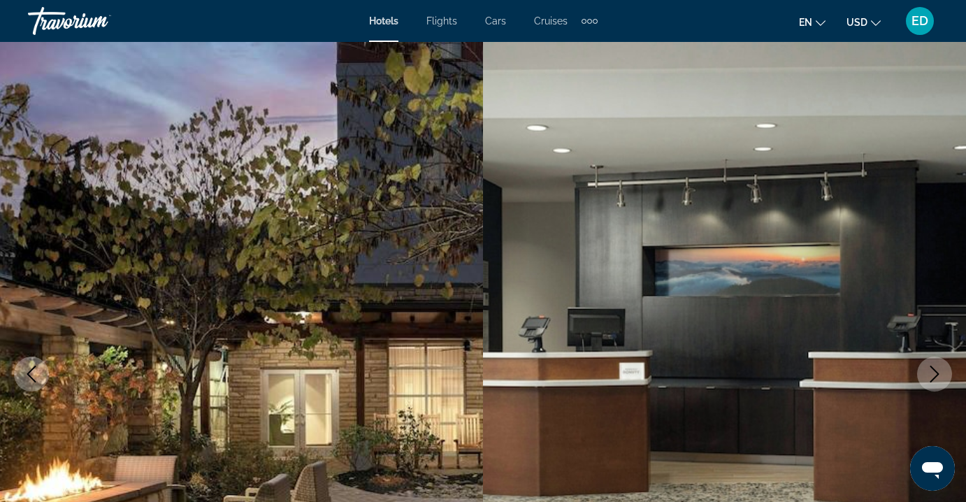
scroll to position [2377, 0]
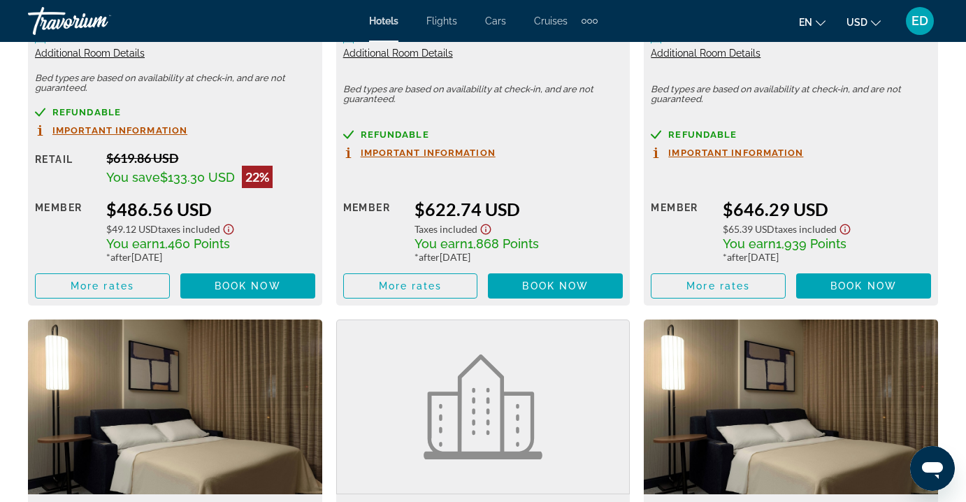
click at [329, 209] on div "2 Queen Beds Room with Balcony Accommodation Only Additional Room Details Bed t…" at bounding box center [483, 66] width 308 height 478
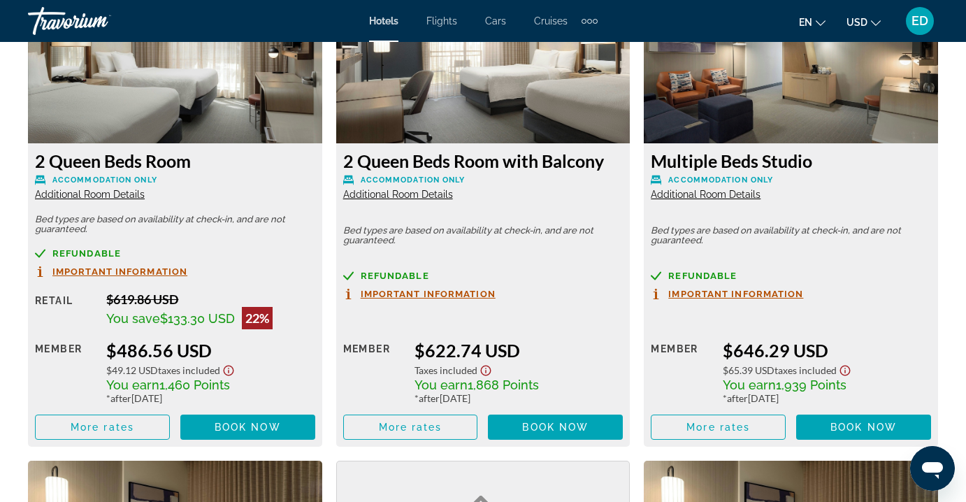
scroll to position [2237, 0]
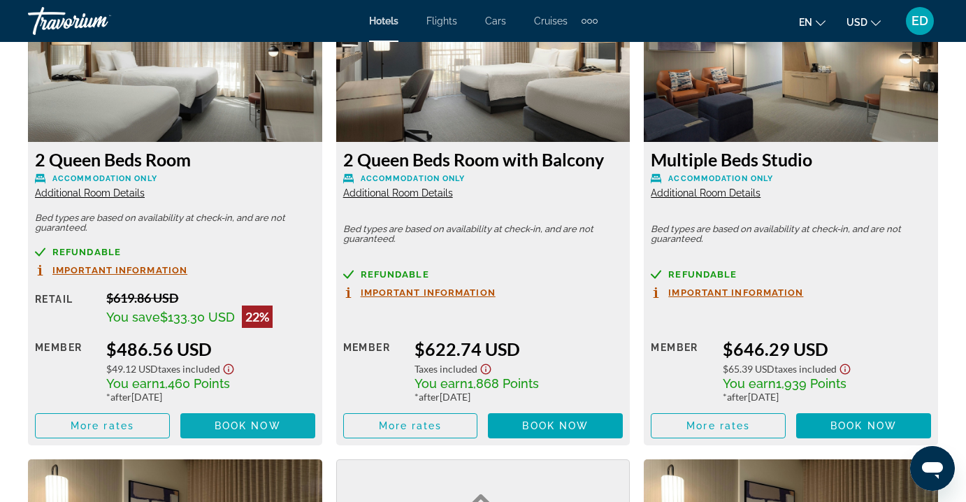
click at [239, 427] on span "Book now" at bounding box center [248, 425] width 66 height 11
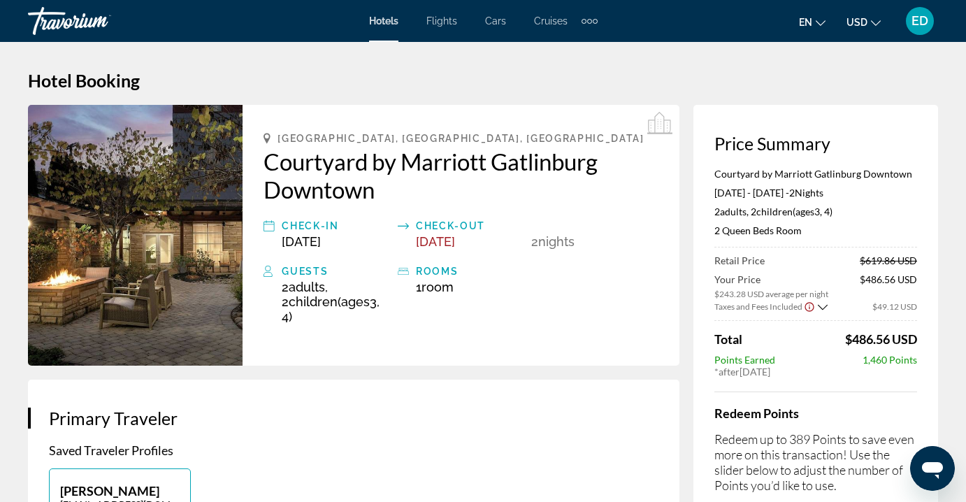
click at [821, 305] on icon "Show Taxes and Fees breakdown" at bounding box center [823, 307] width 10 height 12
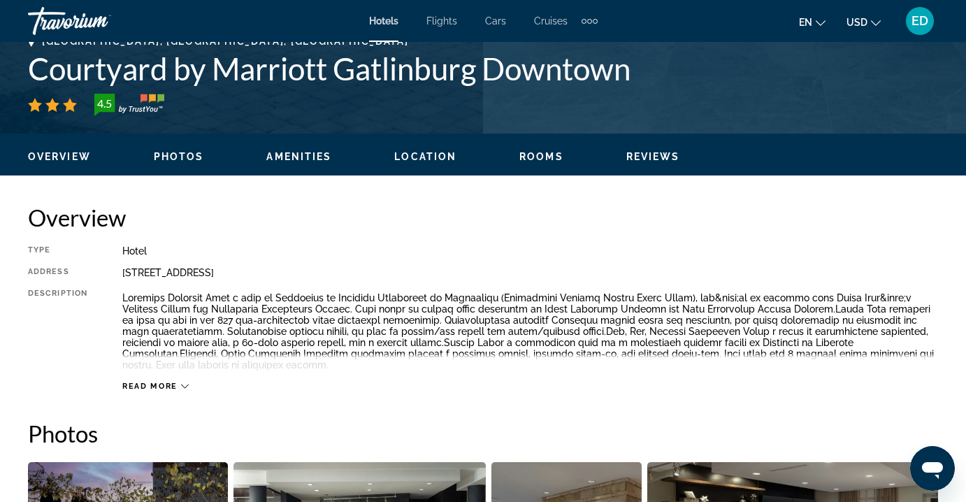
scroll to position [497, 0]
